Goal: Information Seeking & Learning: Learn about a topic

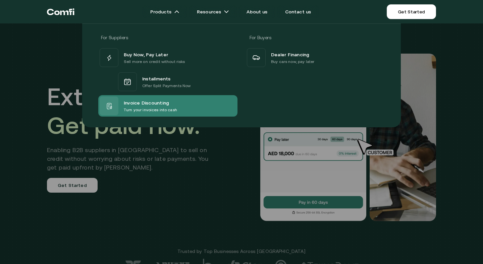
click at [169, 96] on div "Invoice Discounting Turn your invoices into cash" at bounding box center [167, 105] width 139 height 21
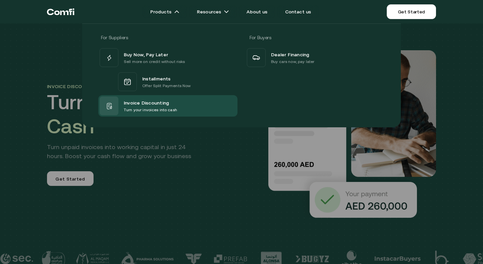
click at [71, 12] on icon "Return to the top of the Comfi home page" at bounding box center [61, 12] width 28 height 20
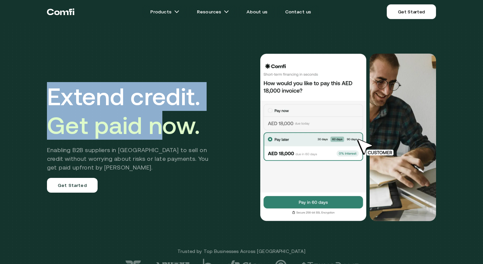
drag, startPoint x: 46, startPoint y: 93, endPoint x: 172, endPoint y: 133, distance: 132.2
click at [170, 133] on div "Extend credit. Get paid now. Enabling B2B suppliers in MENA to sell on credit w…" at bounding box center [241, 137] width 403 height 221
click at [200, 146] on h2 "Enabling B2B suppliers in [GEOGRAPHIC_DATA] to sell on credit without worrying …" at bounding box center [132, 159] width 171 height 26
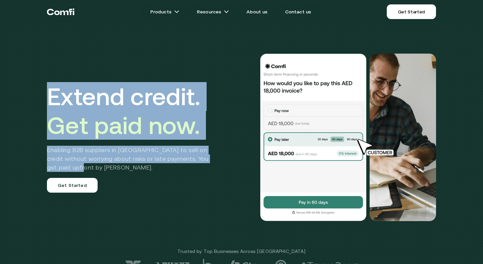
drag, startPoint x: 102, startPoint y: 164, endPoint x: 27, endPoint y: 77, distance: 115.6
click at [30, 92] on div "Extend credit. Get paid now. Enabling B2B suppliers in MENA to sell on credit w…" at bounding box center [241, 142] width 483 height 284
click at [113, 104] on h1 "Extend credit. Get paid now." at bounding box center [132, 111] width 171 height 58
